Goal: Go to known website: Access a specific website the user already knows

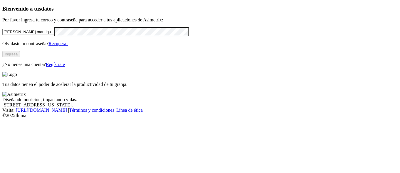
type input "[PERSON_NAME].[PERSON_NAME]"
type input "[PERSON_NAME][EMAIL_ADDRESS][PERSON_NAME][DOMAIN_NAME]"
click at [20, 57] on button "Ingresa" at bounding box center [11, 54] width 18 height 6
